Goal: Transaction & Acquisition: Purchase product/service

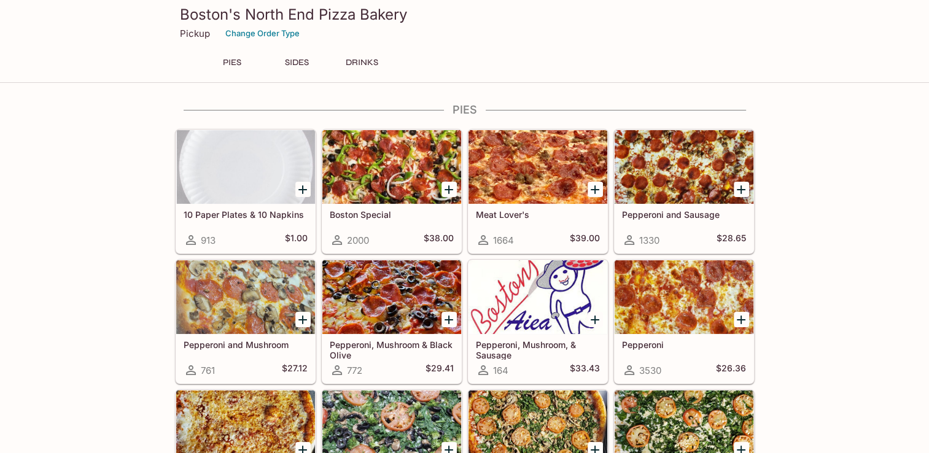
click at [368, 157] on div at bounding box center [391, 167] width 139 height 74
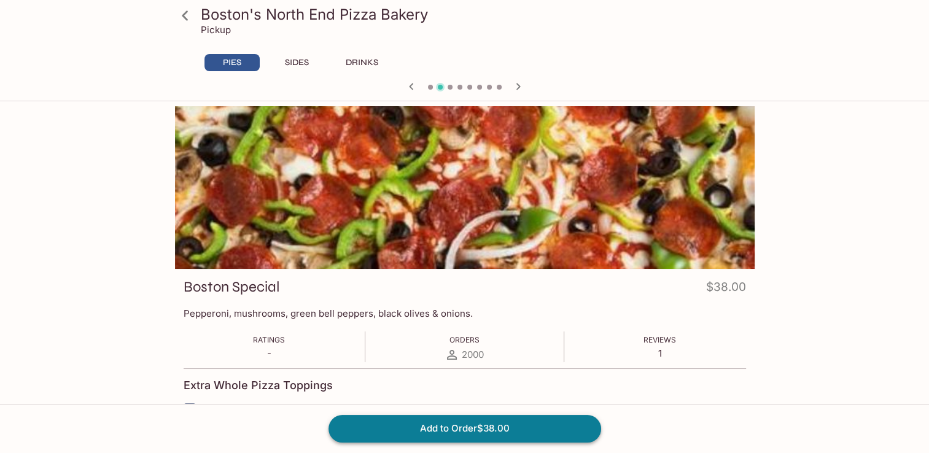
click at [477, 427] on button "Add to Order $38.00" at bounding box center [465, 428] width 273 height 27
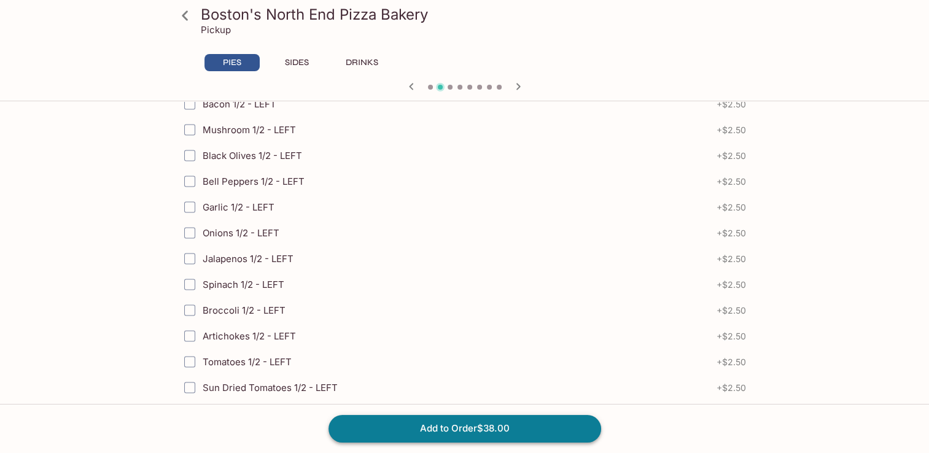
scroll to position [2779, 0]
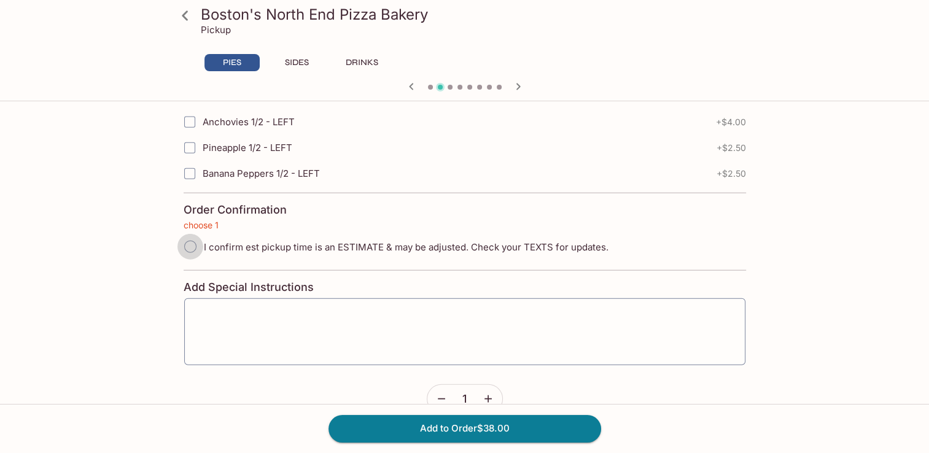
click at [189, 234] on input "I confirm est pickup time is an ESTIMATE & may be adjusted. Check your TEXTS fo…" at bounding box center [190, 247] width 26 height 26
radio input "true"
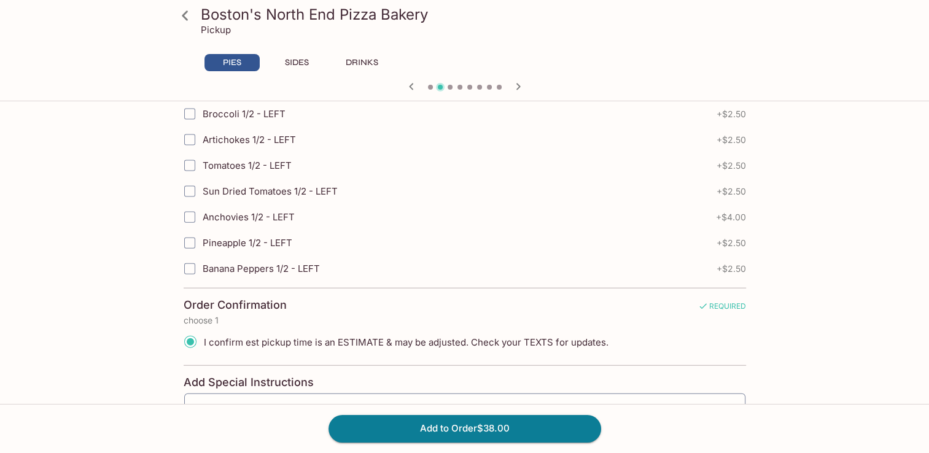
scroll to position [2782, 0]
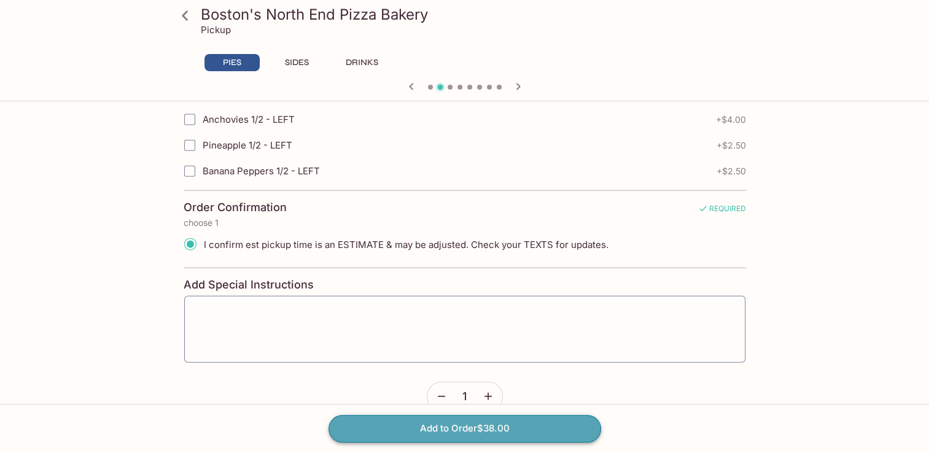
click at [570, 440] on button "Add to Order $38.00" at bounding box center [465, 428] width 273 height 27
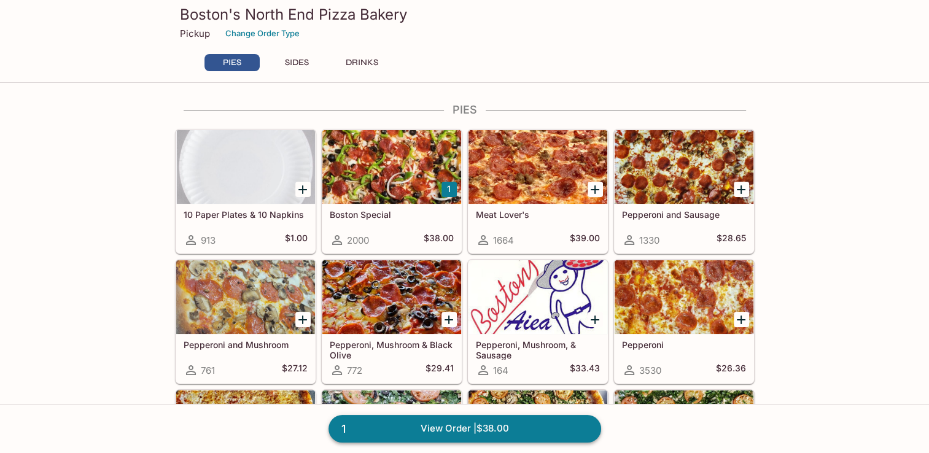
click at [505, 430] on link "1 View Order | $38.00" at bounding box center [465, 428] width 273 height 27
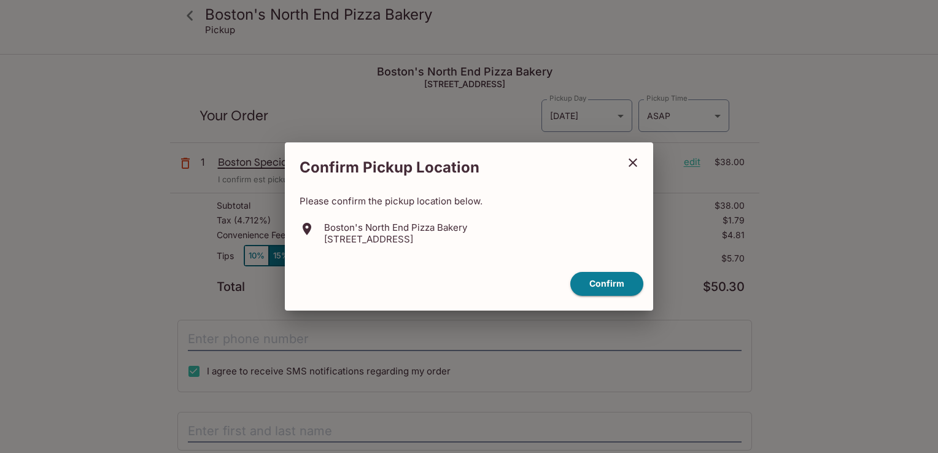
click at [613, 296] on div "Confirm" at bounding box center [469, 284] width 359 height 34
click at [614, 282] on button "Confirm" at bounding box center [606, 284] width 73 height 24
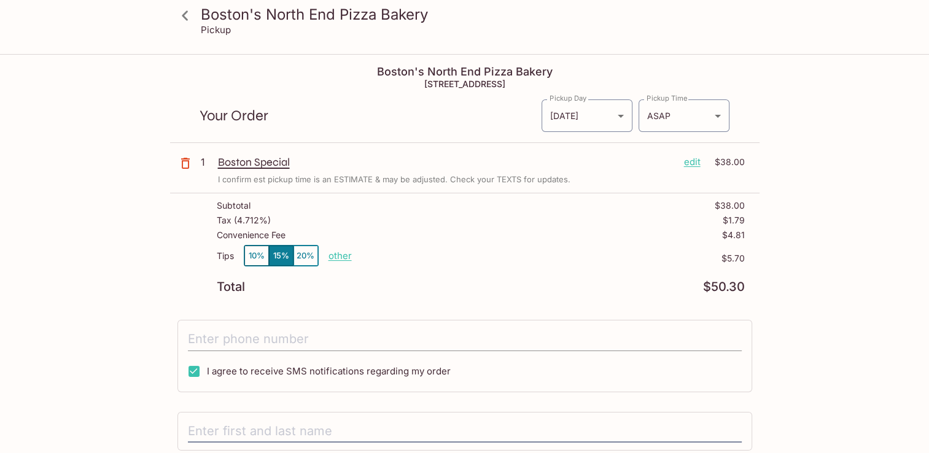
click at [589, 341] on input "tel" at bounding box center [465, 339] width 554 height 23
type input "[PHONE_NUMBER]"
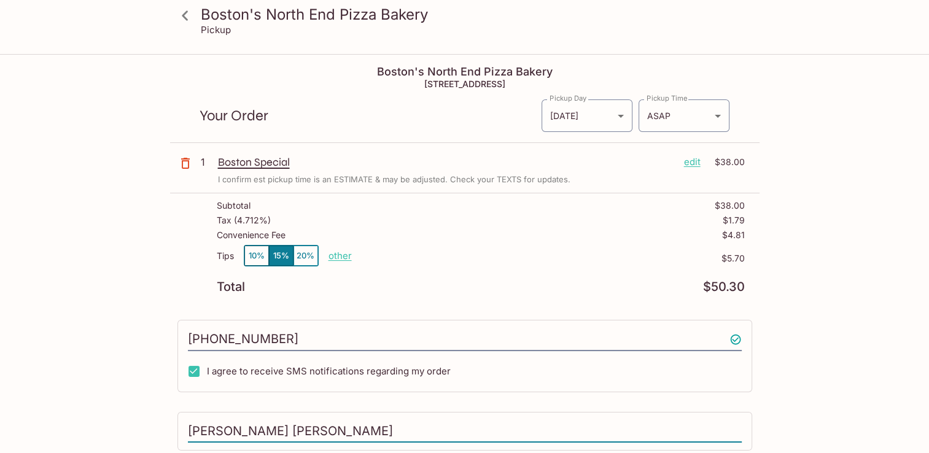
drag, startPoint x: 263, startPoint y: 430, endPoint x: 229, endPoint y: 429, distance: 34.4
click at [231, 429] on input "[PERSON_NAME] [PERSON_NAME]" at bounding box center [465, 431] width 554 height 23
click at [219, 429] on input "[PERSON_NAME] [PERSON_NAME]" at bounding box center [465, 431] width 554 height 23
click at [217, 427] on input "[PERSON_NAME] [PERSON_NAME]" at bounding box center [465, 431] width 554 height 23
click at [267, 429] on input "[PERSON_NAME] [PERSON_NAME]" at bounding box center [465, 431] width 554 height 23
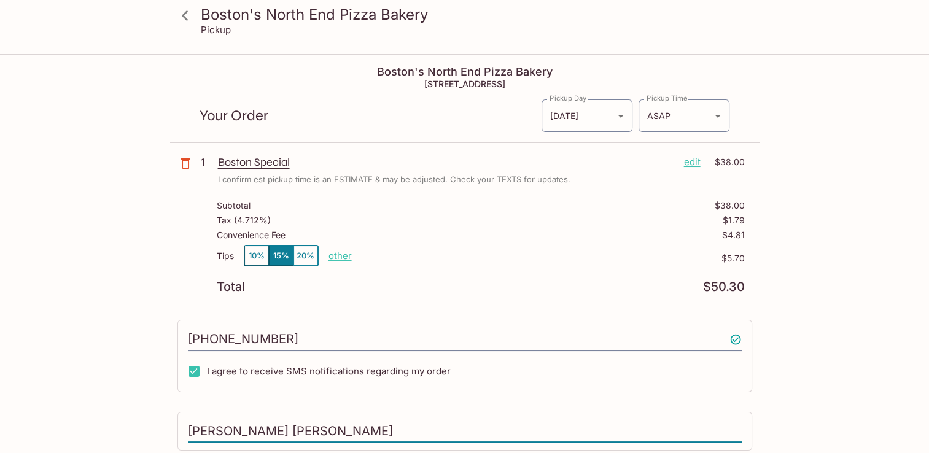
click at [267, 429] on input "[PERSON_NAME] [PERSON_NAME]" at bounding box center [465, 431] width 554 height 23
click at [271, 424] on input "[PERSON_NAME] [PERSON_NAME]" at bounding box center [465, 431] width 554 height 23
type input "[PERSON_NAME]"
click at [825, 325] on div "Boston's North End Pizza Bakery Pickup Boston's North End Pizza Bakery [STREET_…" at bounding box center [465, 319] width 786 height 529
click at [714, 117] on body "Boston's North End Pizza Bakery Pickup Boston's North End Pizza Bakery [STREET_…" at bounding box center [464, 281] width 929 height 453
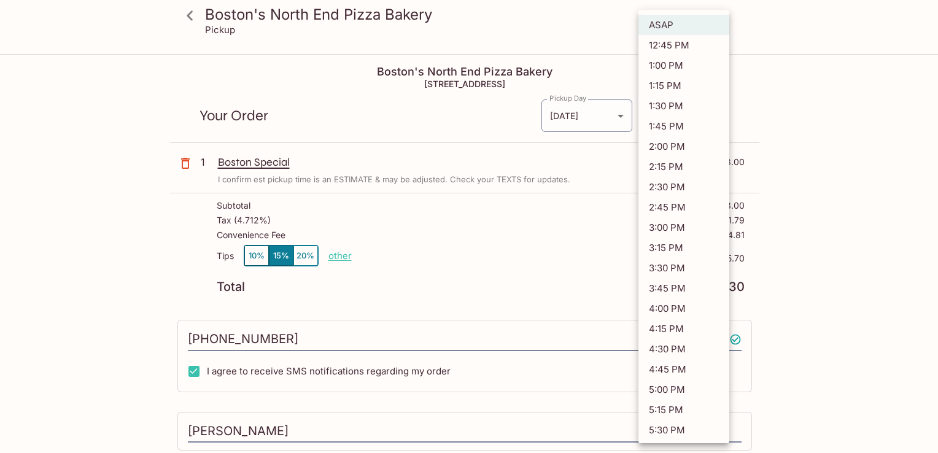
click at [788, 119] on div at bounding box center [469, 226] width 938 height 453
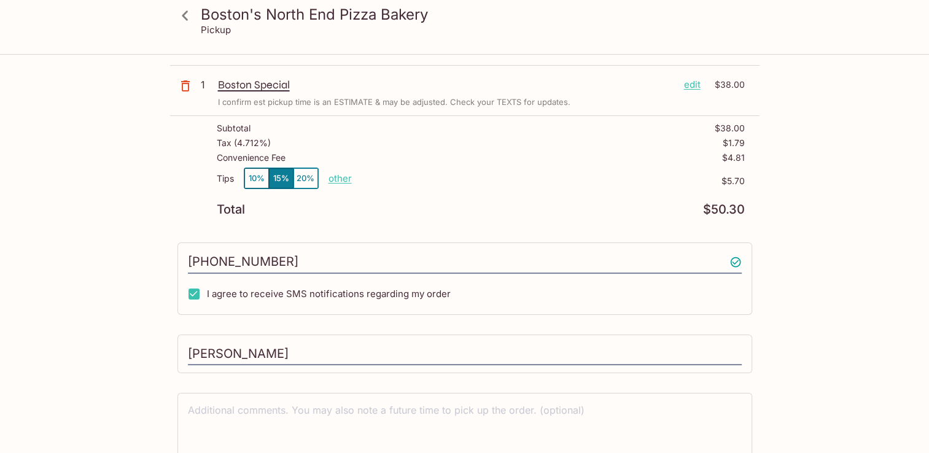
scroll to position [128, 0]
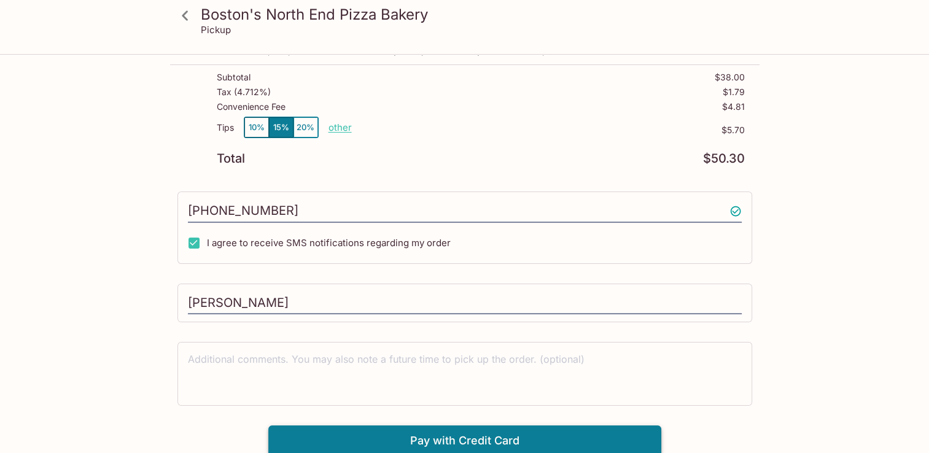
click at [510, 440] on button "Pay with Credit Card" at bounding box center [464, 441] width 393 height 31
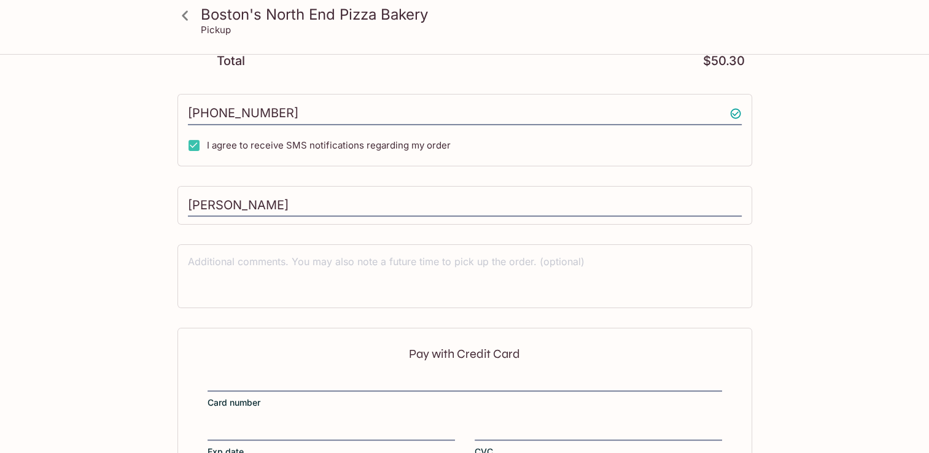
scroll to position [312, 0]
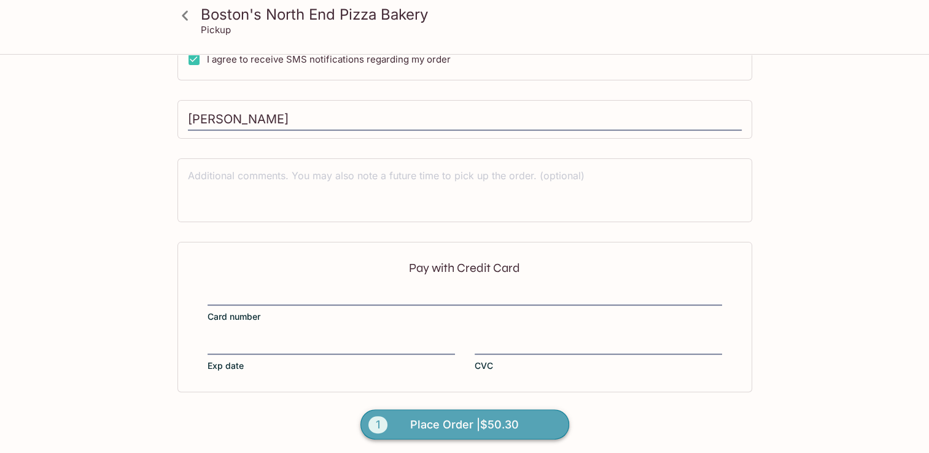
click at [509, 429] on span "Place Order | $50.30" at bounding box center [464, 425] width 109 height 20
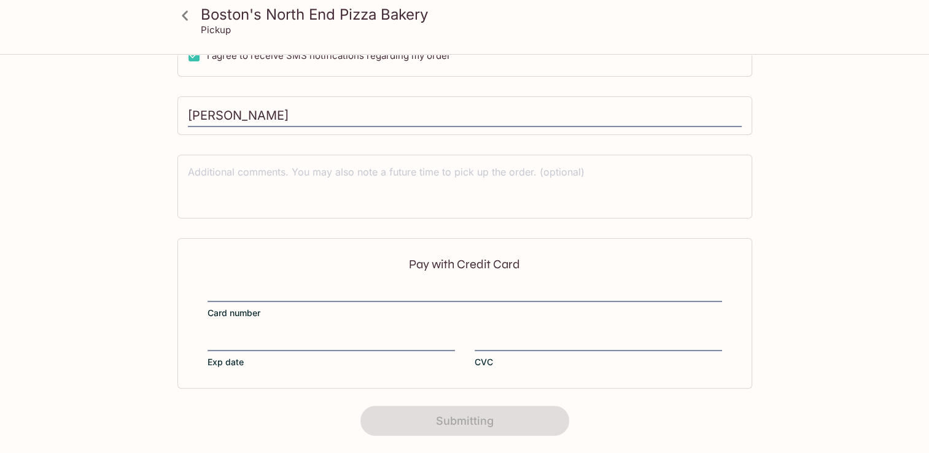
scroll to position [257, 0]
